Goal: Information Seeking & Learning: Understand process/instructions

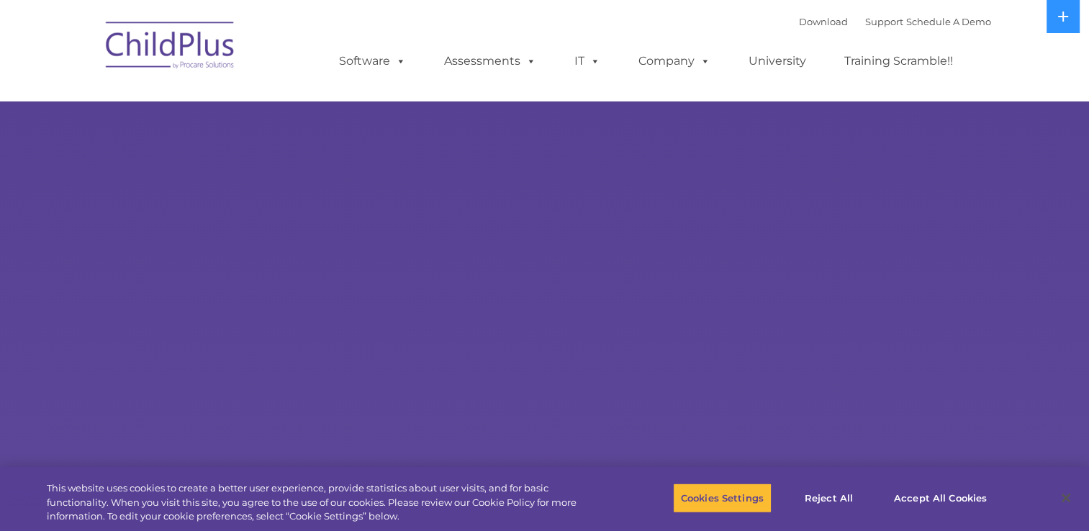
select select "MEDIUM"
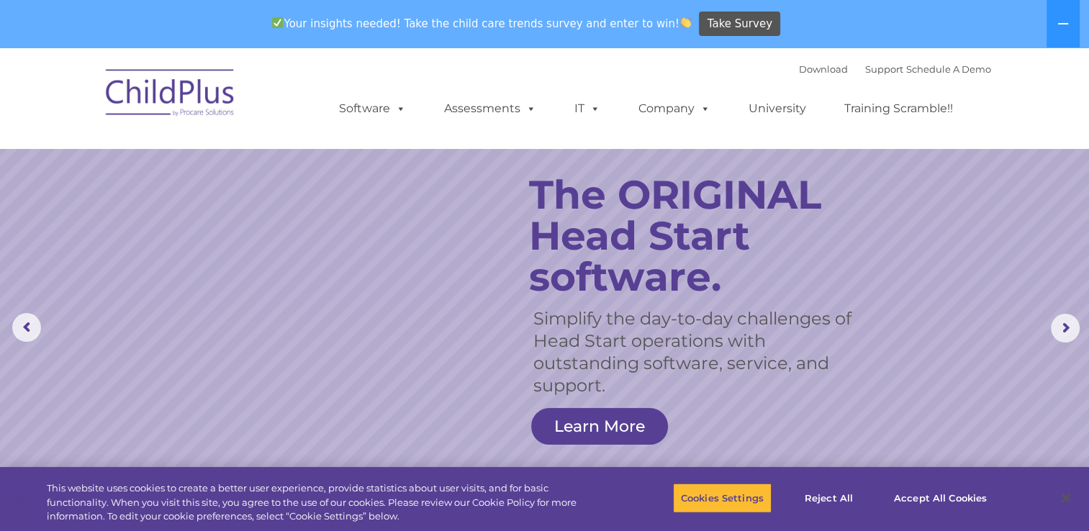
drag, startPoint x: 481, startPoint y: 304, endPoint x: 300, endPoint y: 69, distance: 296.1
click at [927, 497] on button "Accept All Cookies" at bounding box center [940, 498] width 109 height 30
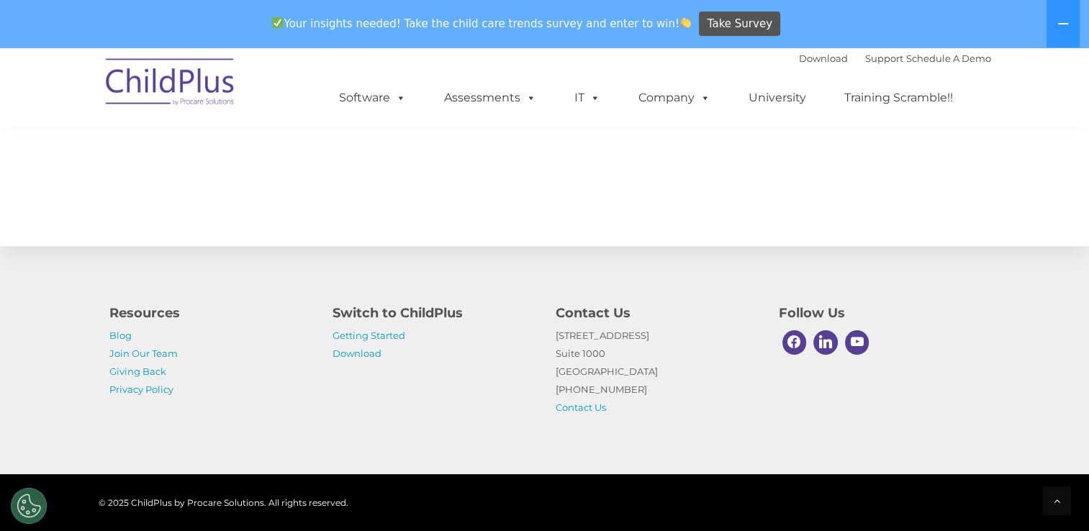
scroll to position [1598, 0]
click at [374, 332] on link "Getting Started" at bounding box center [368, 336] width 73 height 12
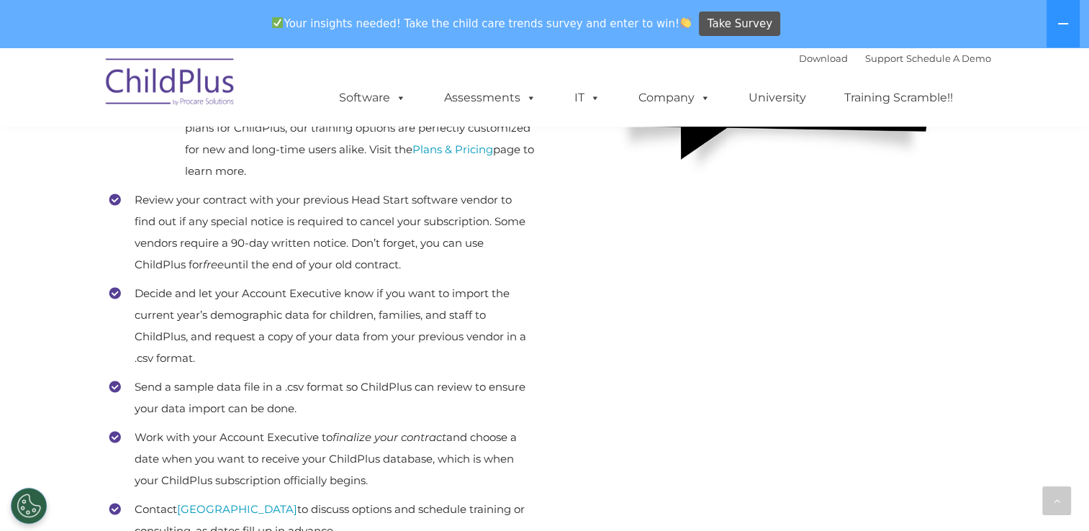
click at [565, 79] on ul "Software ChildPlus: The original and most widely-used Head Start data managemen…" at bounding box center [650, 98] width 681 height 58
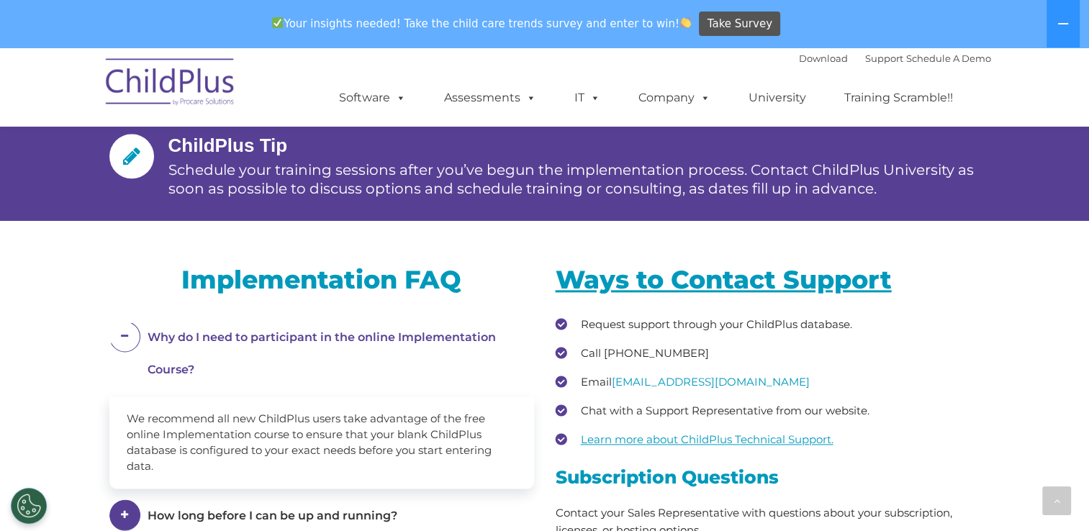
click at [565, 79] on ul "Software ChildPlus: The original and most widely-used Head Start data managemen…" at bounding box center [650, 98] width 681 height 58
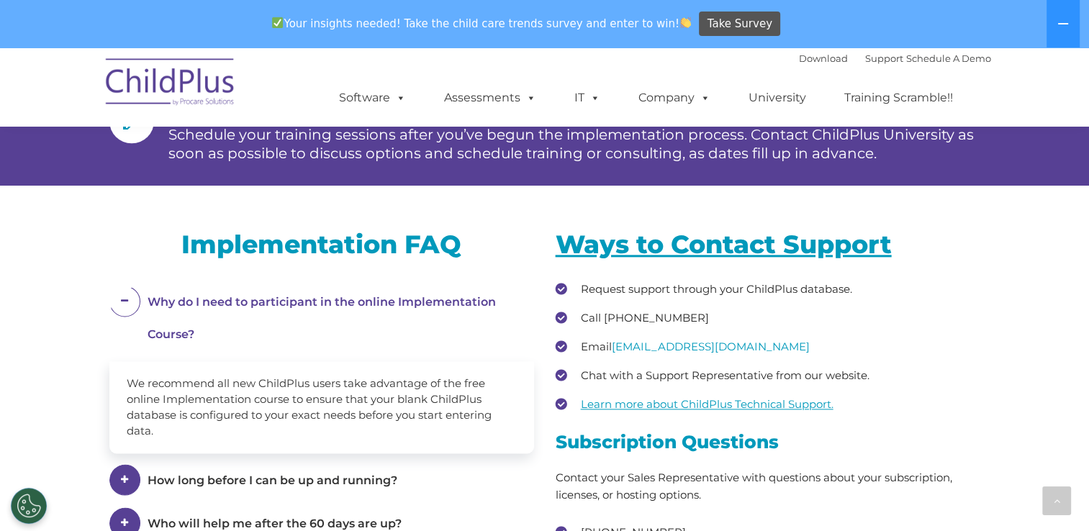
scroll to position [1834, 0]
